Goal: Browse casually

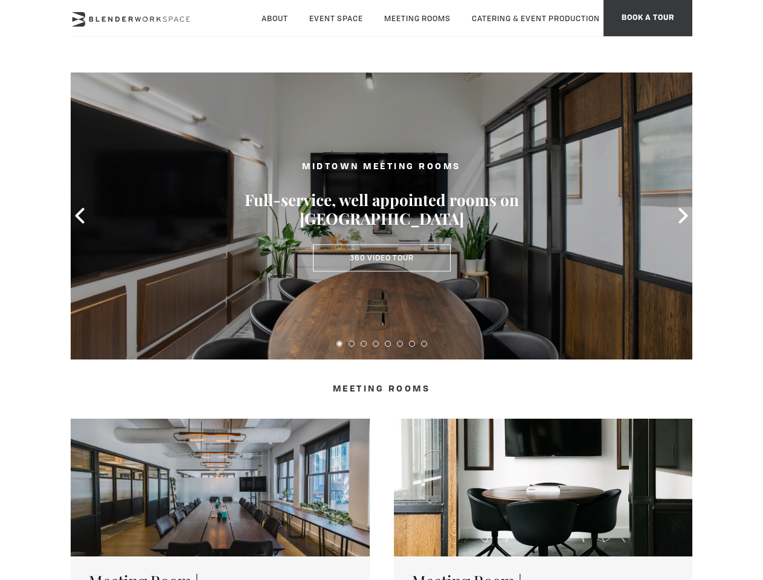
click at [80, 216] on icon at bounding box center [80, 216] width 16 height 16
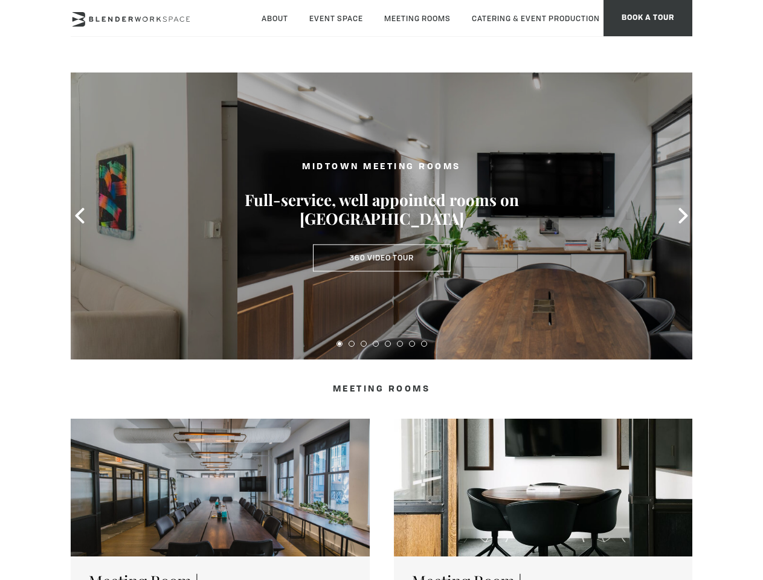
click at [683, 216] on icon at bounding box center [684, 216] width 16 height 16
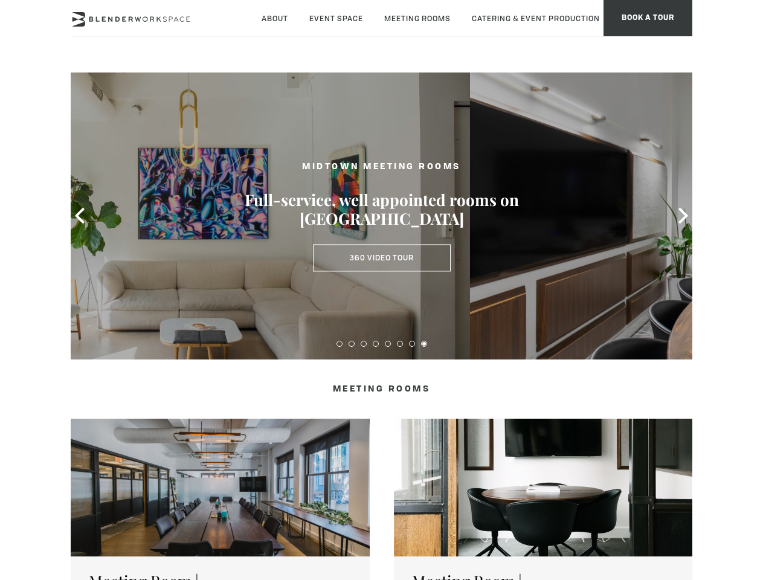
click at [340, 344] on button at bounding box center [340, 344] width 6 height 6
click at [352, 344] on button at bounding box center [352, 344] width 6 height 6
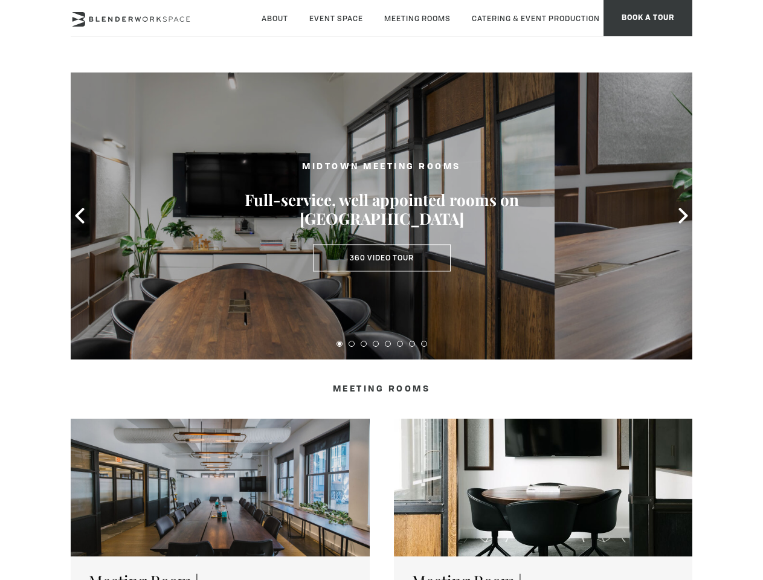
click at [364, 344] on button at bounding box center [364, 344] width 6 height 6
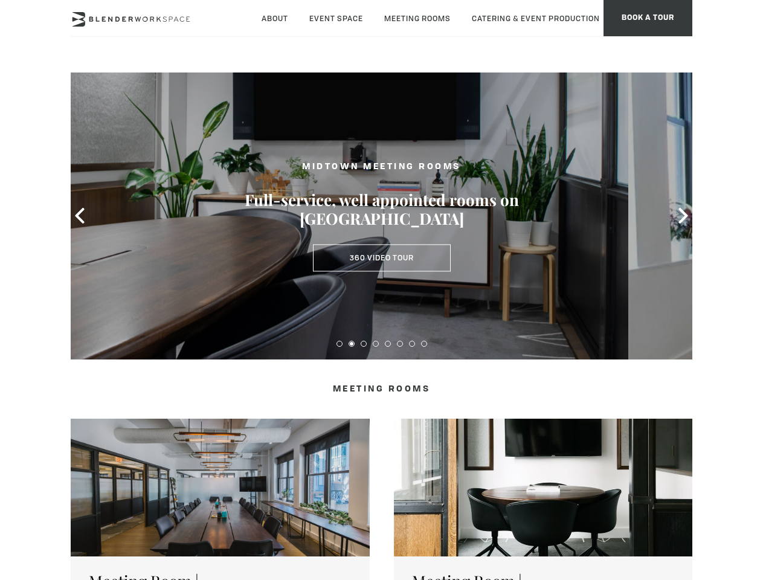
click at [376, 344] on button at bounding box center [376, 344] width 6 height 6
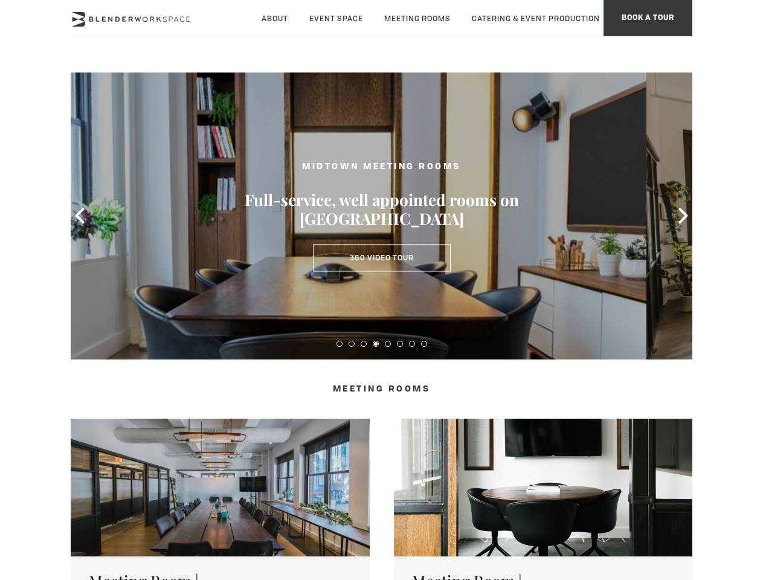
click at [388, 344] on button at bounding box center [388, 344] width 6 height 6
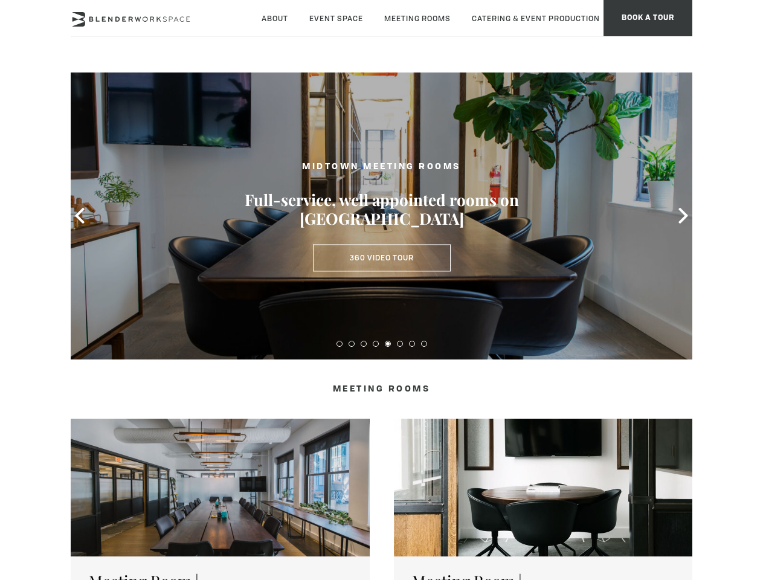
click at [400, 344] on button at bounding box center [400, 344] width 6 height 6
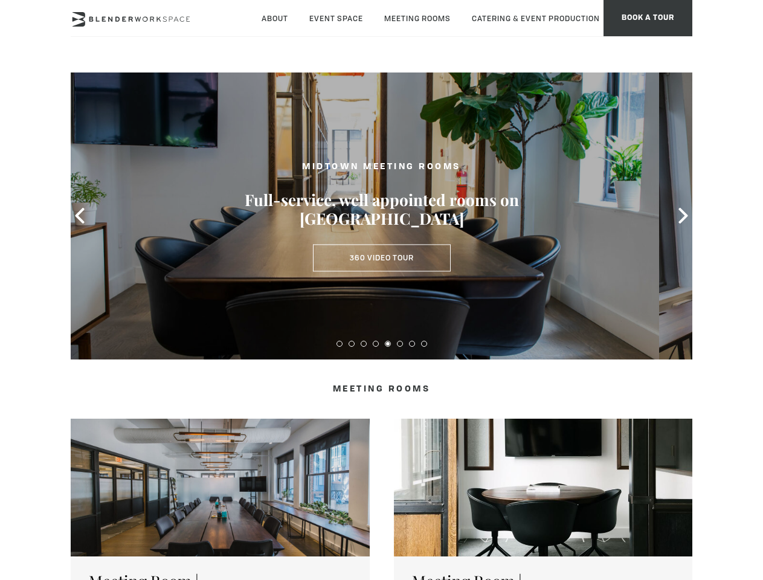
click at [412, 344] on button at bounding box center [412, 344] width 6 height 6
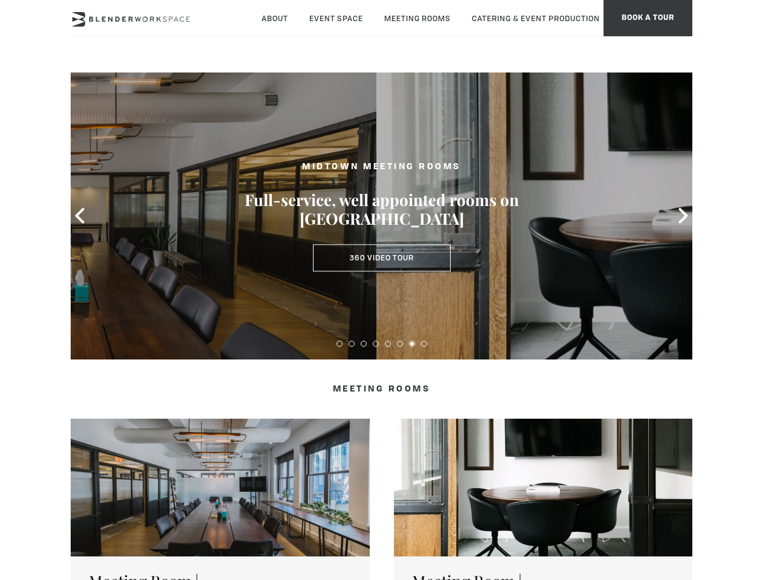
click at [424, 344] on button at bounding box center [424, 344] width 6 height 6
